Goal: Use online tool/utility: Utilize a website feature to perform a specific function

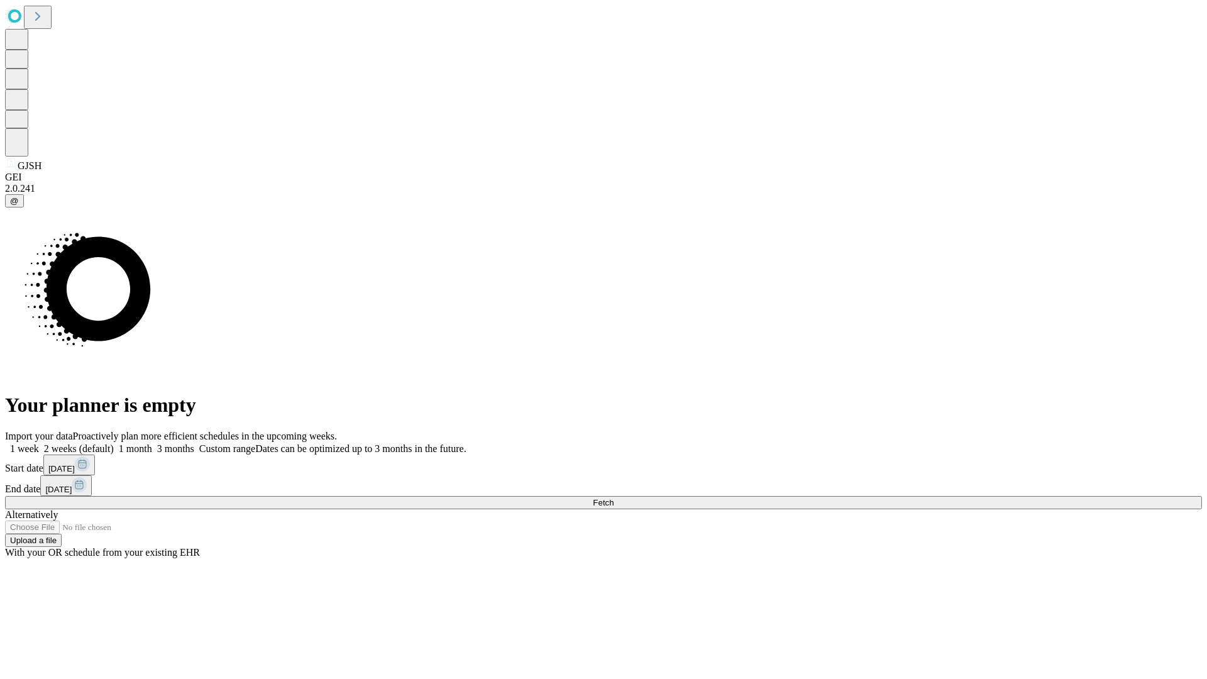
click at [614, 498] on span "Fetch" at bounding box center [603, 502] width 21 height 9
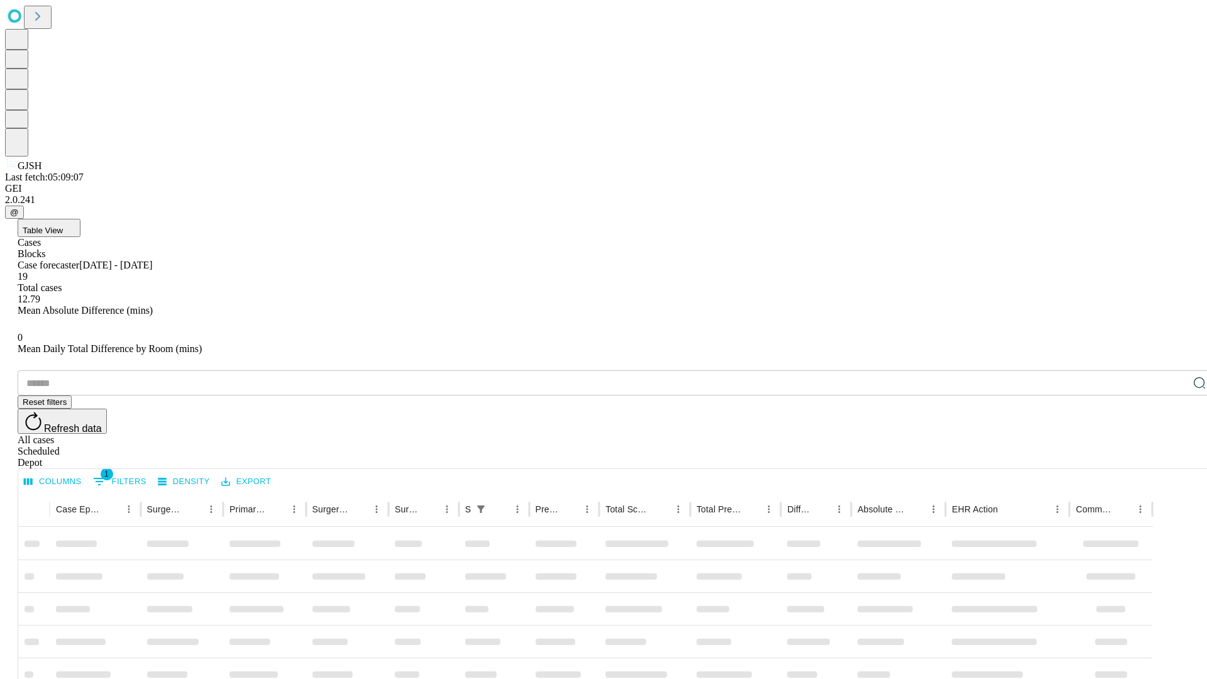
click at [63, 226] on span "Table View" at bounding box center [43, 230] width 40 height 9
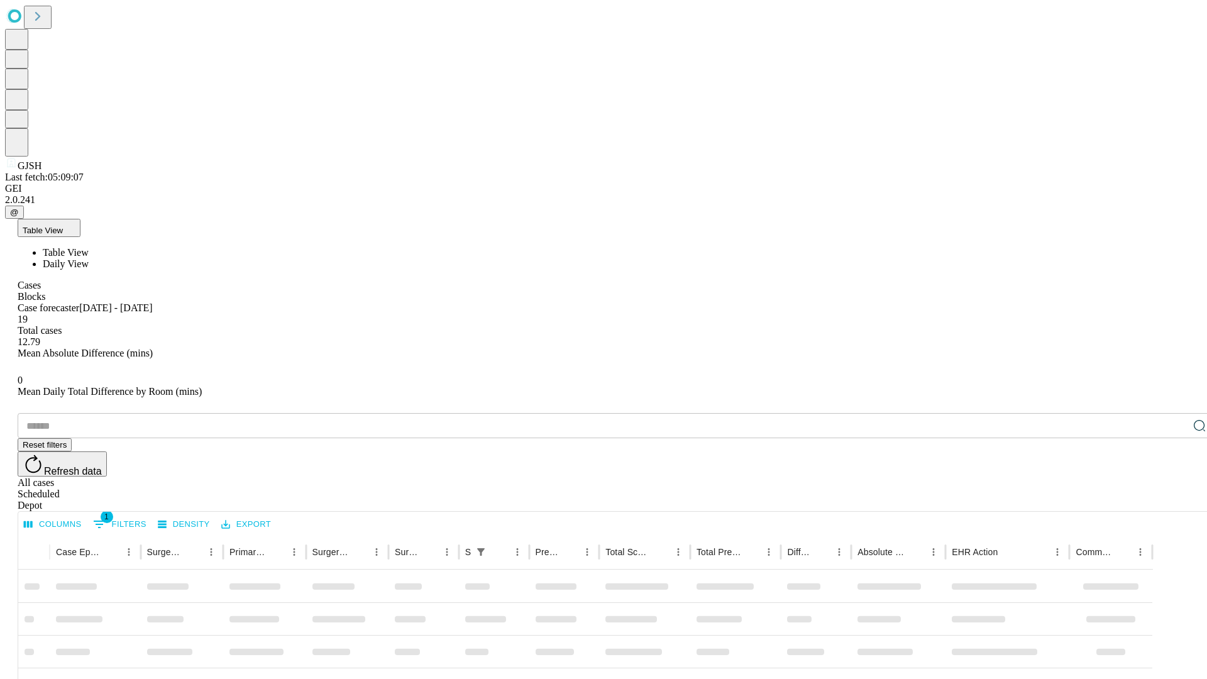
click at [89, 258] on span "Daily View" at bounding box center [66, 263] width 46 height 11
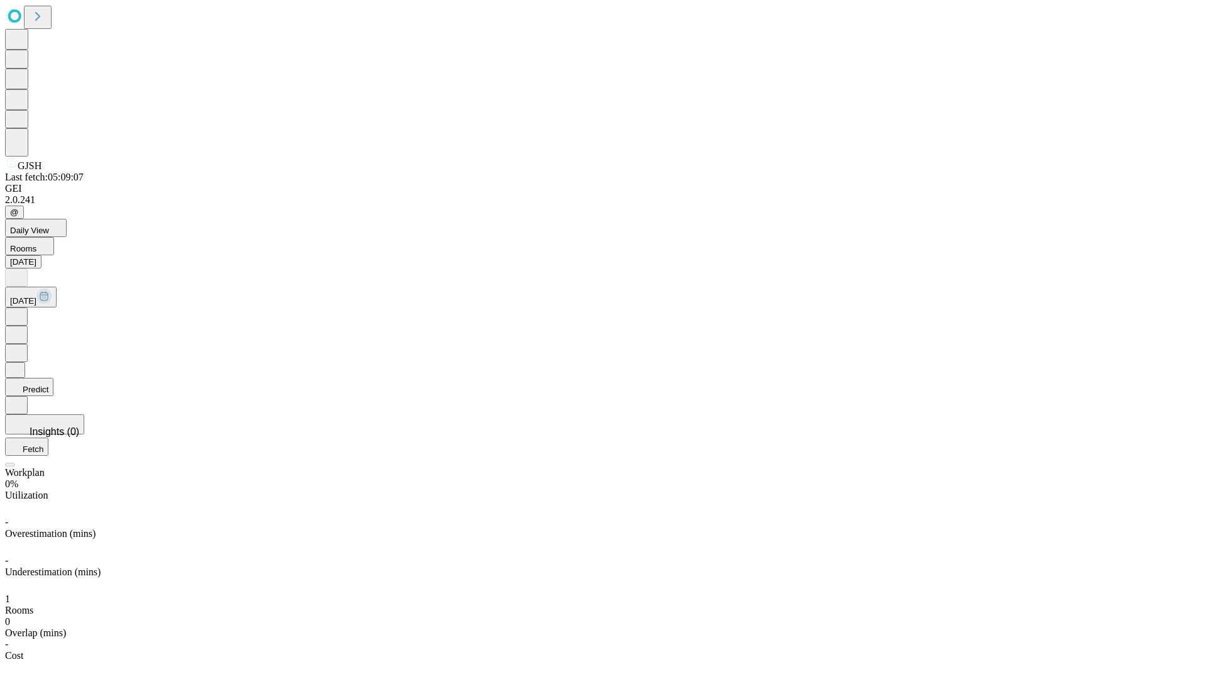
click at [53, 378] on button "Predict" at bounding box center [29, 387] width 48 height 18
